Goal: Task Accomplishment & Management: Complete application form

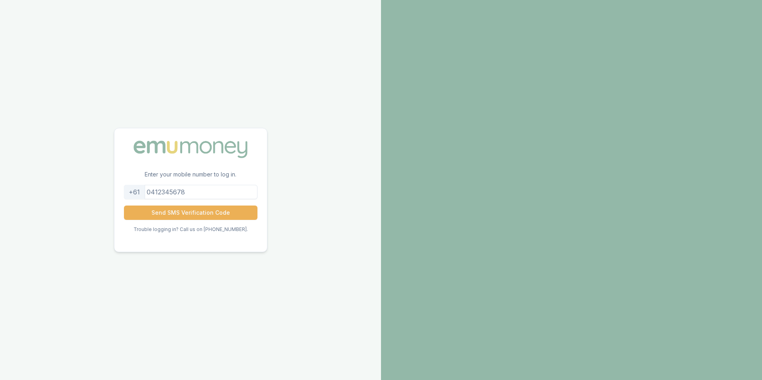
click at [203, 189] on input "tel" at bounding box center [191, 192] width 134 height 14
type input "4"
type input "0468461792"
click at [124, 206] on button "Send SMS Verification Code" at bounding box center [191, 213] width 134 height 14
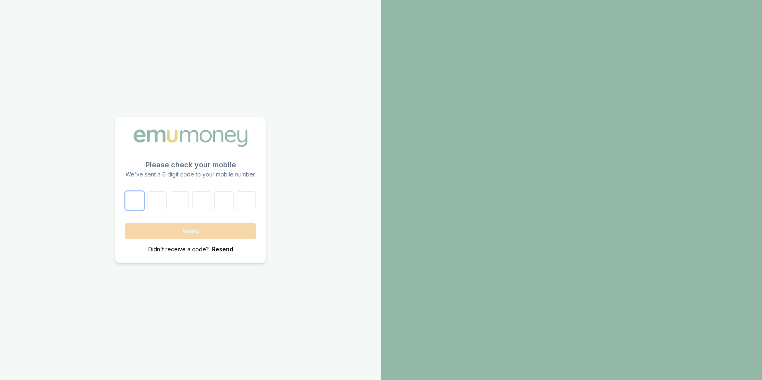
click at [128, 203] on input "number" at bounding box center [134, 200] width 19 height 19
type input "3"
type input "6"
type input "5"
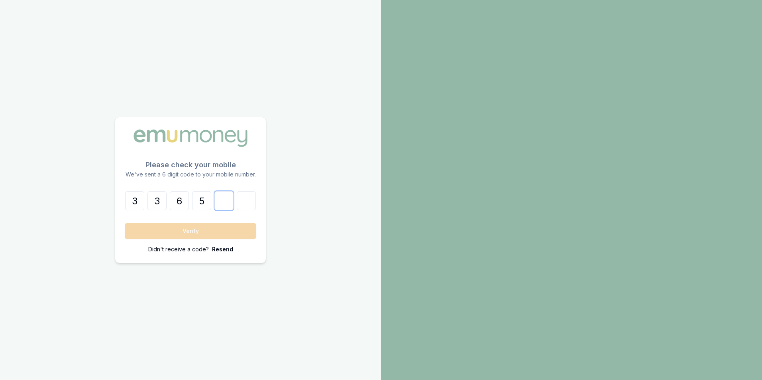
type input "4"
type input "3"
click at [125, 223] on button "Verify" at bounding box center [191, 231] width 132 height 16
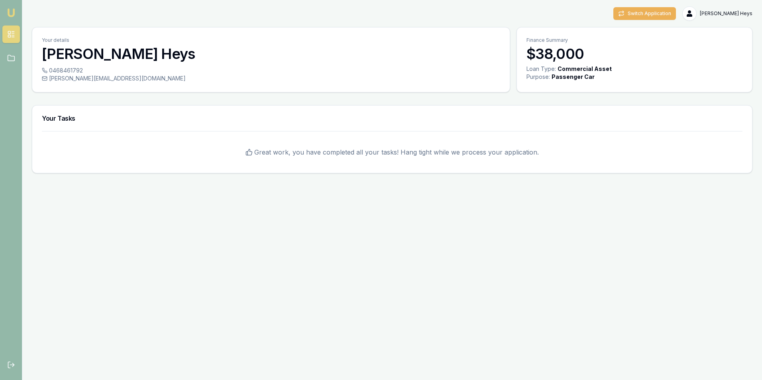
click at [547, 54] on h3 "$38,000" at bounding box center [634, 54] width 216 height 16
click at [8, 57] on icon at bounding box center [11, 58] width 7 height 6
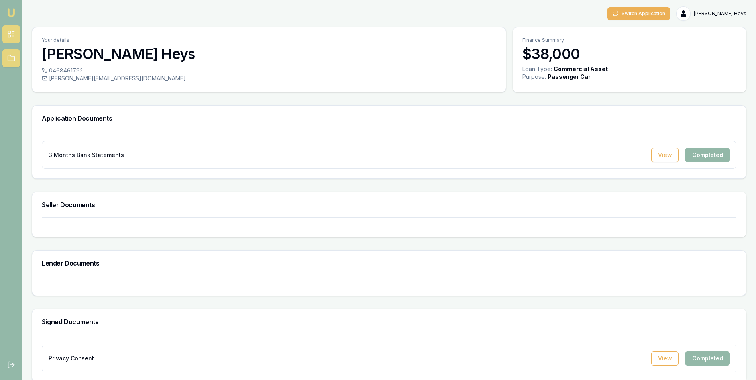
click at [12, 39] on link at bounding box center [11, 35] width 18 height 18
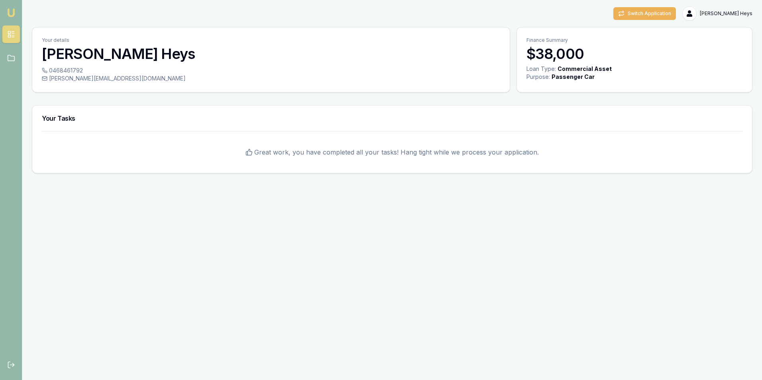
click at [306, 154] on span "Great work, you have completed all your tasks! Hang tight while we process your…" at bounding box center [396, 152] width 285 height 10
click at [432, 147] on div "Great work, you have completed all your tasks! Hang tight while we process your…" at bounding box center [392, 152] width 701 height 22
drag, startPoint x: 432, startPoint y: 147, endPoint x: 440, endPoint y: 187, distance: 41.0
click at [439, 187] on div "Emu Broker Switch Application [PERSON_NAME] Heys Toggle Menu Your details [PERS…" at bounding box center [381, 190] width 762 height 380
click at [15, 52] on link at bounding box center [11, 58] width 18 height 18
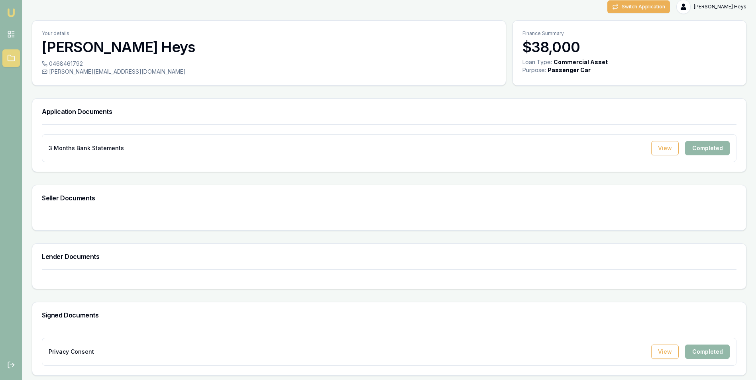
scroll to position [9, 0]
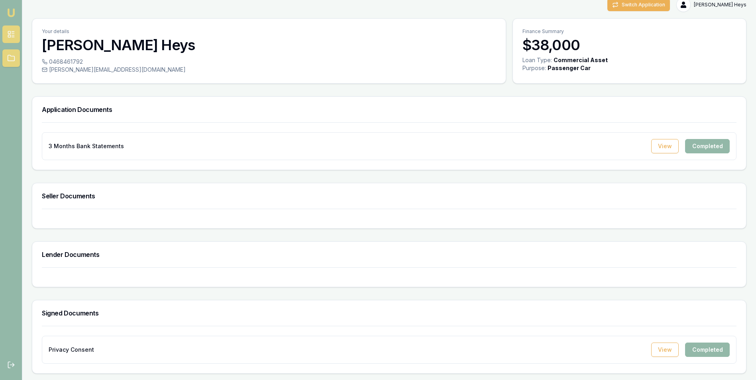
click at [15, 40] on link at bounding box center [11, 35] width 18 height 18
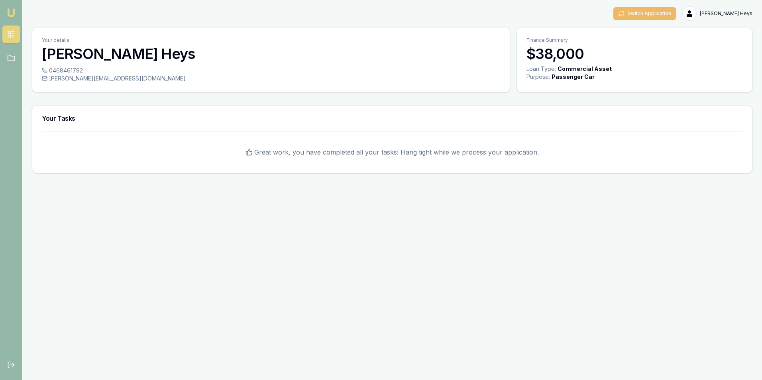
click at [660, 10] on button "Switch Application" at bounding box center [644, 13] width 63 height 13
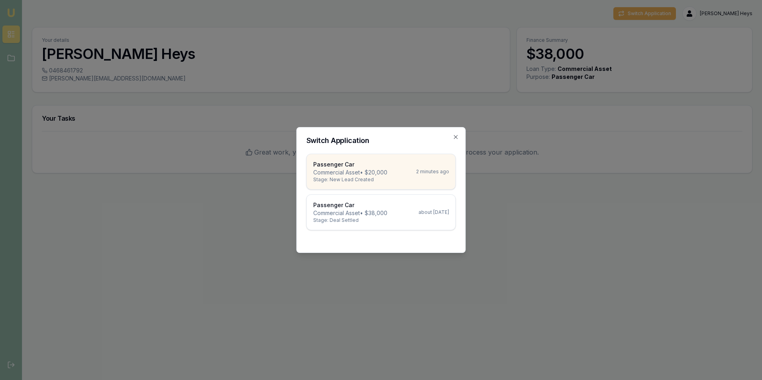
click at [418, 176] on div "Passenger Car Commercial Asset • $20,000 Stage: New Lead Created 2 minutes ago" at bounding box center [381, 172] width 136 height 22
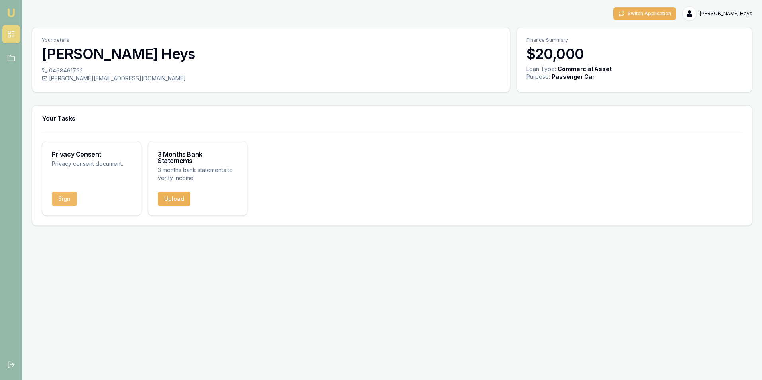
click at [64, 192] on button "Sign" at bounding box center [64, 199] width 25 height 14
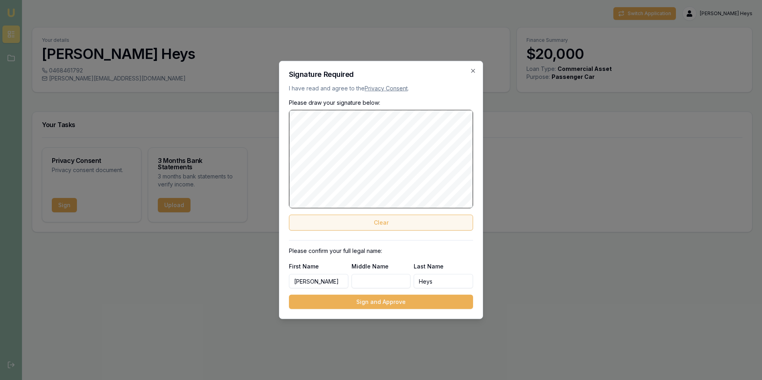
click at [397, 216] on button "Clear" at bounding box center [381, 223] width 184 height 16
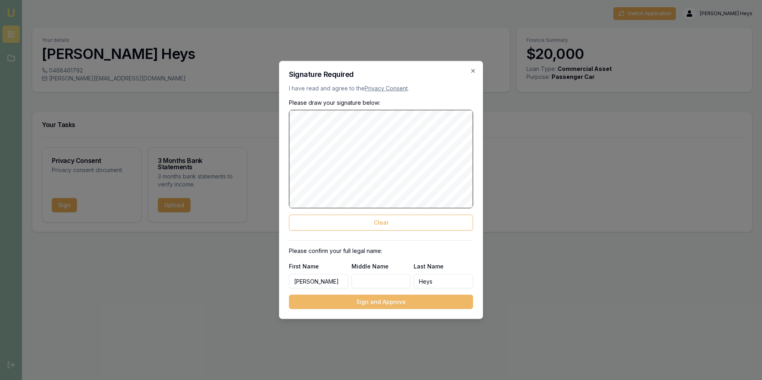
click at [375, 302] on button "Sign and Approve" at bounding box center [381, 302] width 184 height 14
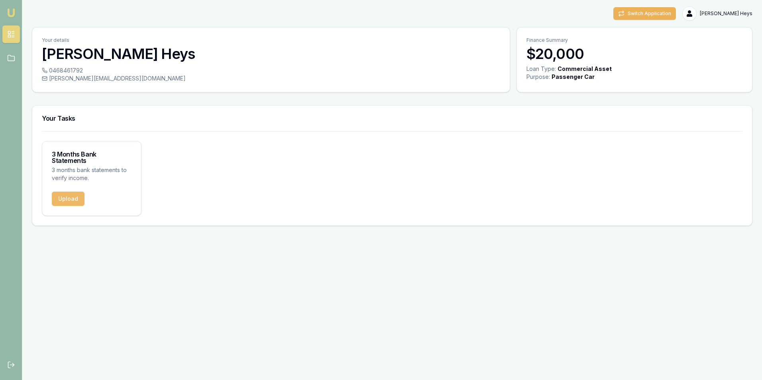
click at [76, 192] on button "Upload" at bounding box center [68, 199] width 33 height 14
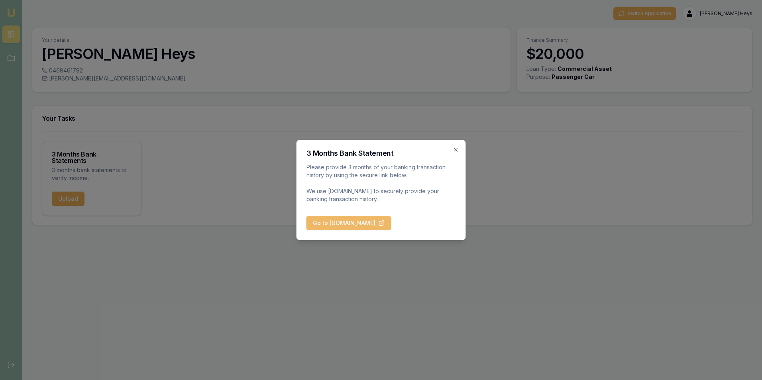
click at [376, 222] on button "Go to BankStatements.com.au" at bounding box center [348, 223] width 85 height 14
